Goal: Obtain resource: Download file/media

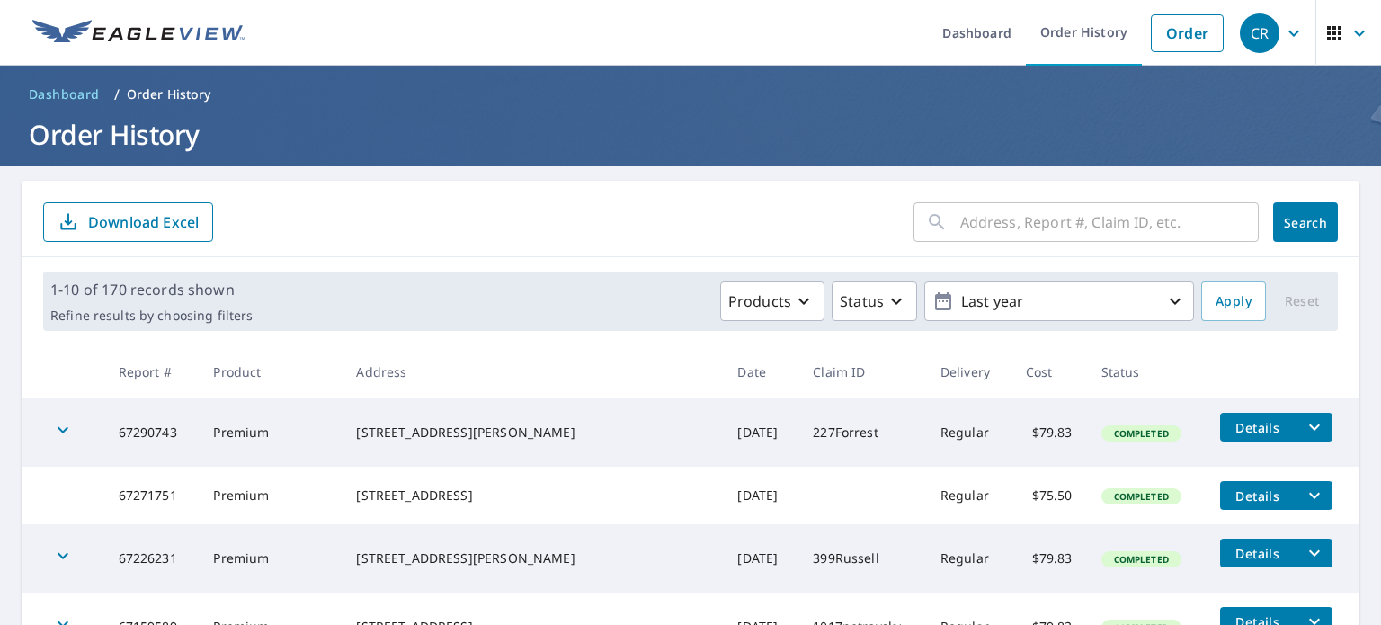
click at [931, 232] on icon at bounding box center [937, 222] width 22 height 22
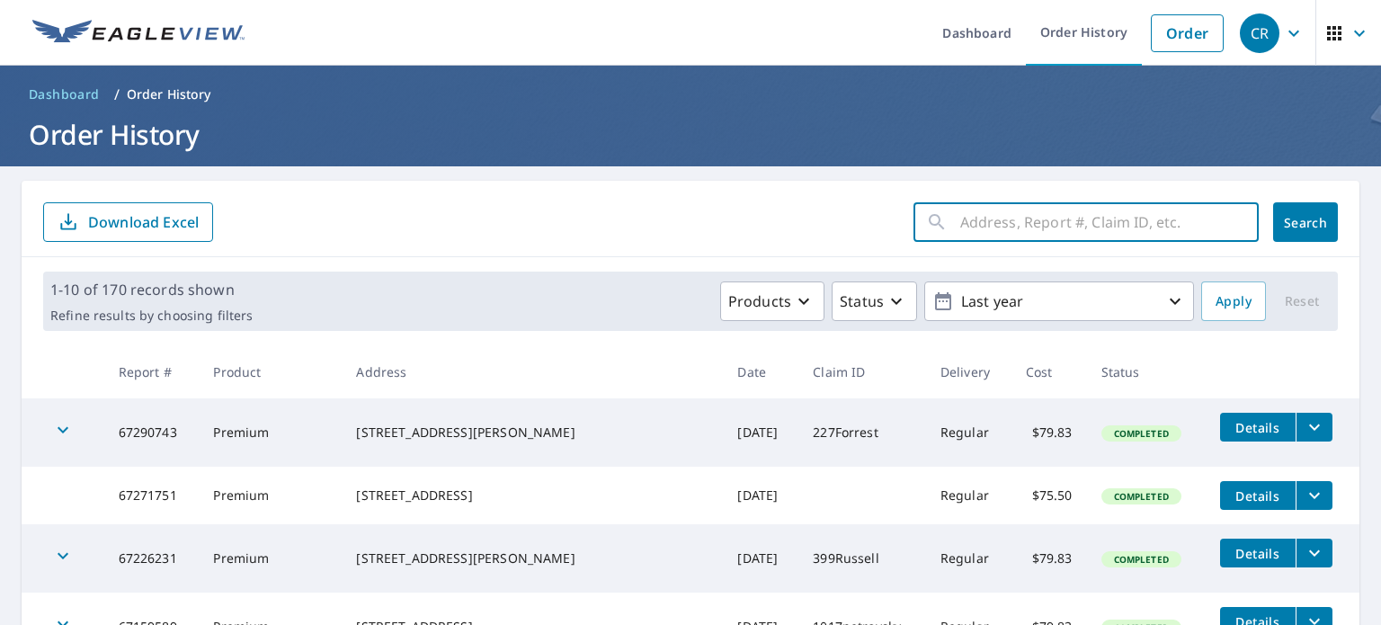
click at [974, 223] on input "text" at bounding box center [1109, 222] width 298 height 50
type input "scramblers"
click button "Search" at bounding box center [1305, 222] width 65 height 40
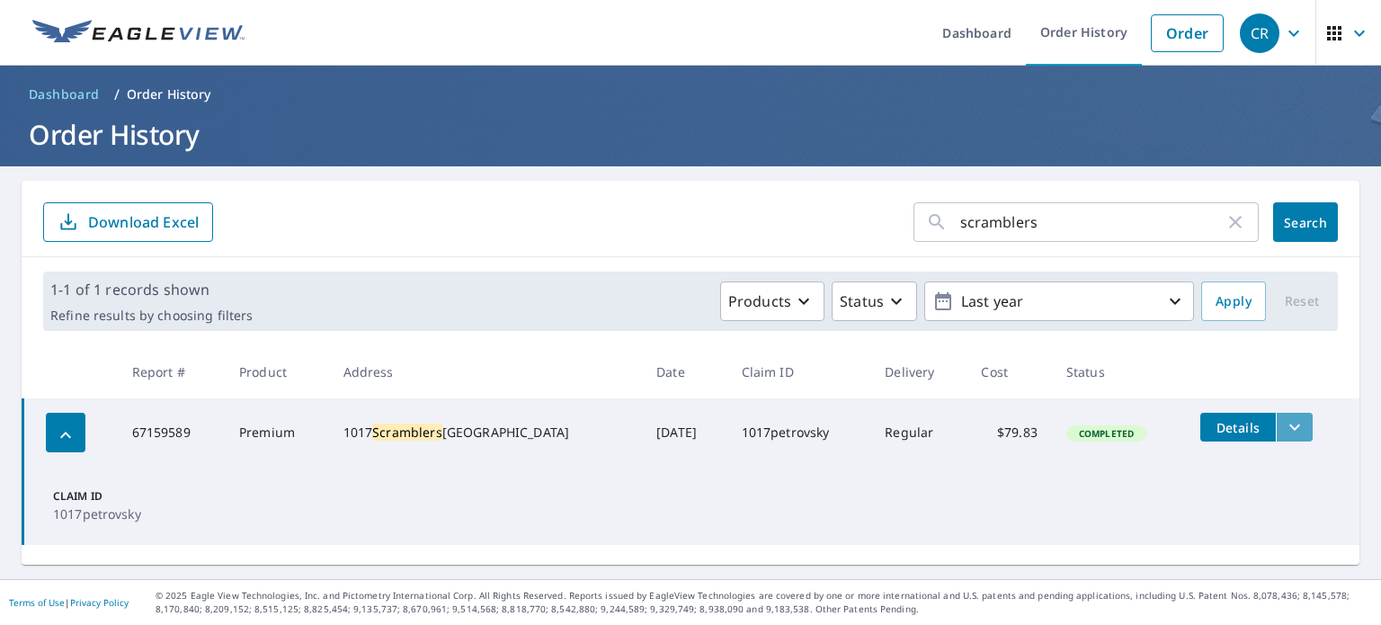
click at [1284, 431] on icon "filesDropdownBtn-67159589" at bounding box center [1295, 427] width 22 height 22
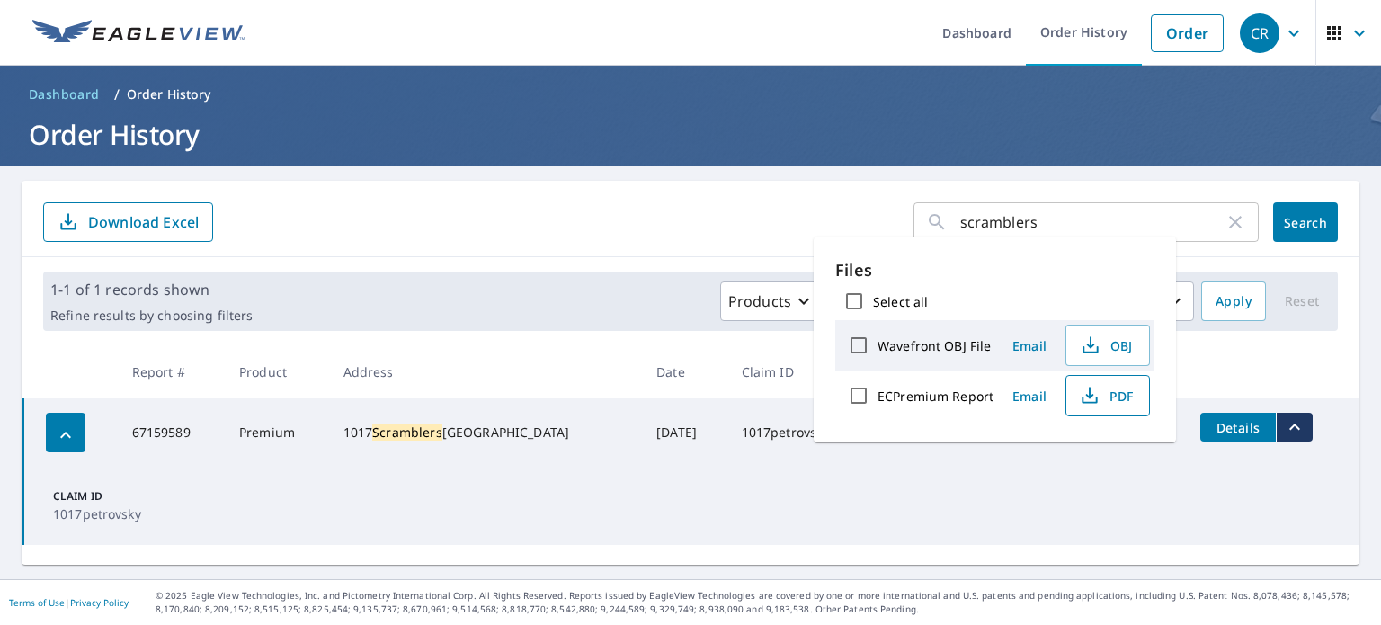
click at [1098, 391] on span "PDF" at bounding box center [1106, 396] width 58 height 22
